Goal: Information Seeking & Learning: Learn about a topic

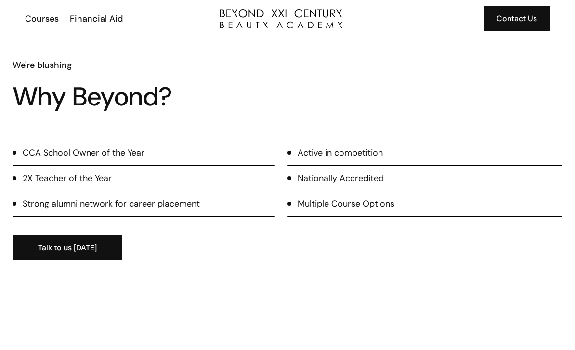
scroll to position [877, 0]
click at [32, 21] on div "Courses" at bounding box center [42, 19] width 34 height 13
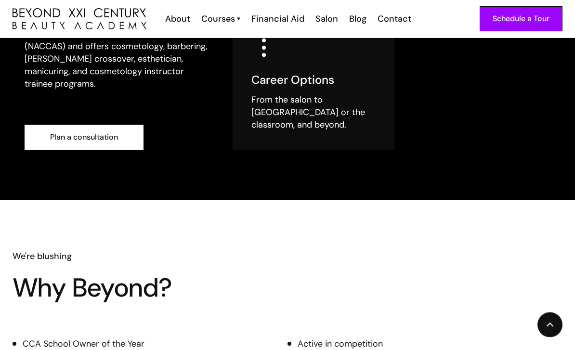
scroll to position [132, 0]
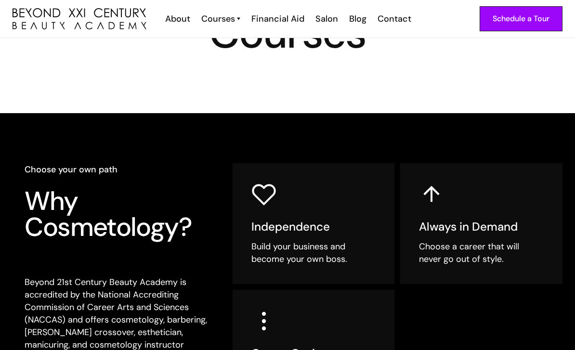
click at [226, 20] on div "Courses" at bounding box center [218, 19] width 34 height 13
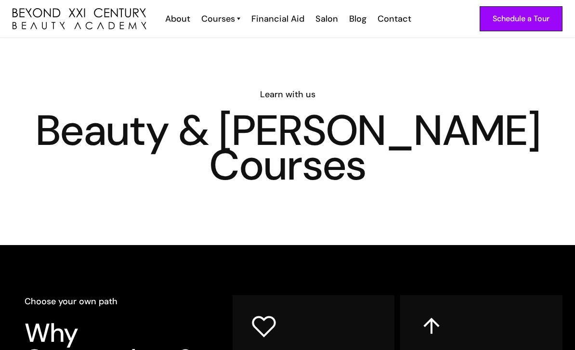
click at [240, 17] on img at bounding box center [238, 19] width 3 height 13
click at [240, 19] on img at bounding box center [238, 19] width 3 height 13
click at [240, 17] on img at bounding box center [238, 19] width 3 height 13
click at [240, 16] on img at bounding box center [238, 19] width 3 height 13
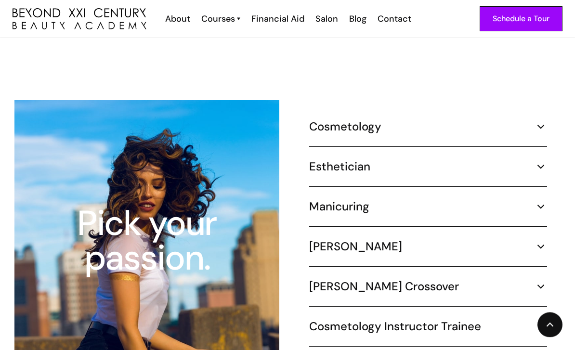
scroll to position [875, 0]
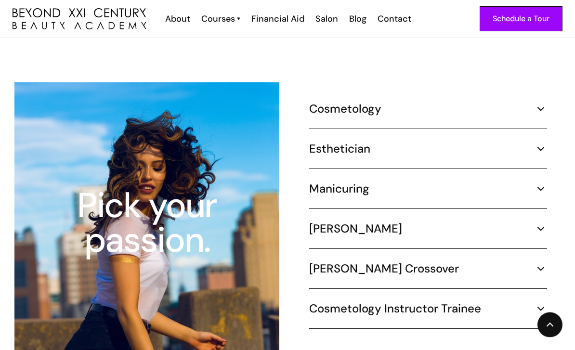
click at [539, 143] on img at bounding box center [541, 149] width 13 height 13
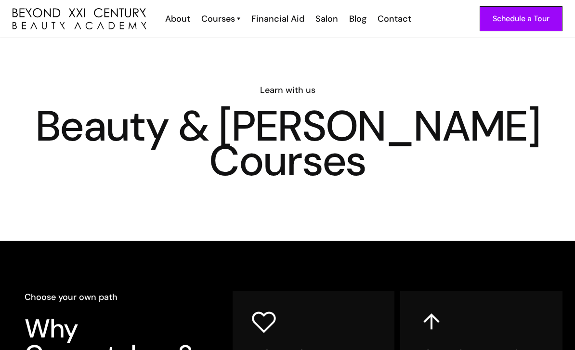
scroll to position [0, 0]
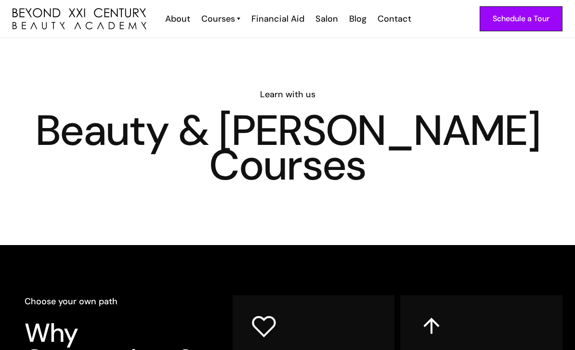
click at [325, 24] on div "Salon" at bounding box center [327, 19] width 23 height 13
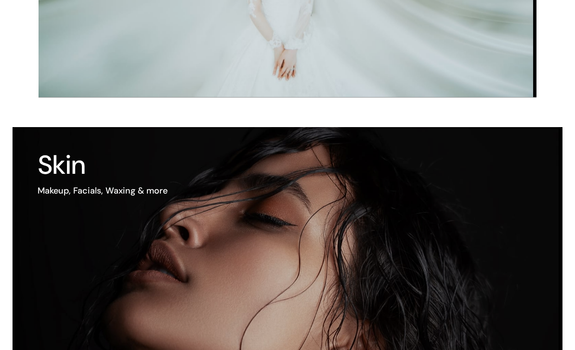
scroll to position [235, 0]
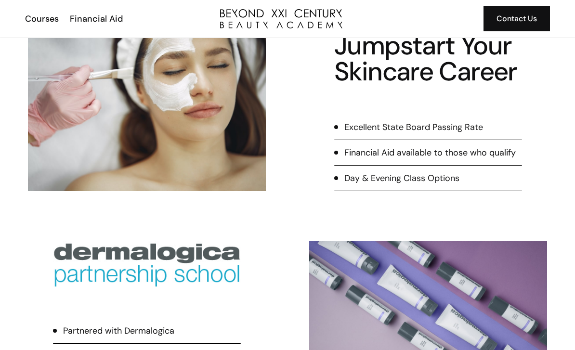
scroll to position [68, 0]
